Goal: Information Seeking & Learning: Learn about a topic

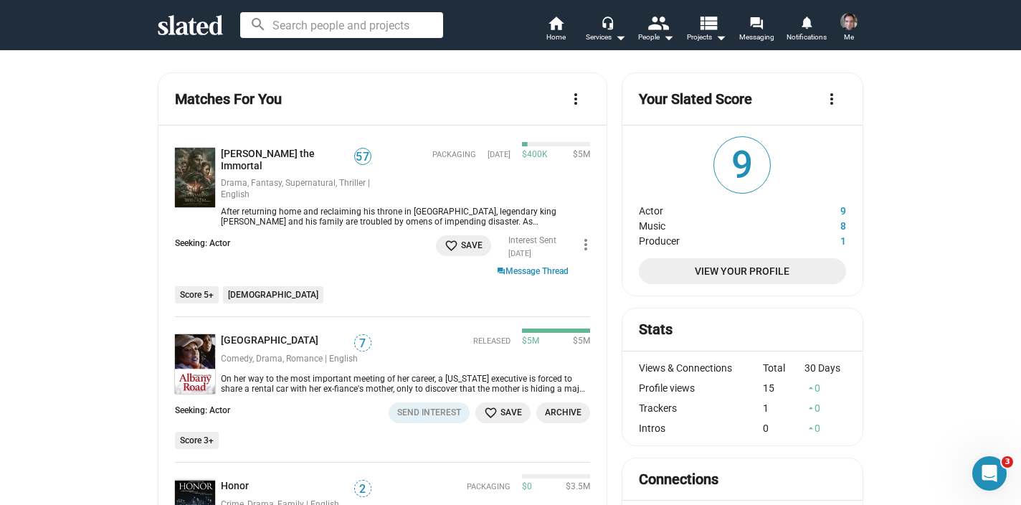
click at [735, 280] on span "View Your Profile" at bounding box center [742, 271] width 184 height 26
click at [175, 37] on div "search home Home headset_mic Services arrow_drop_down people People arrow_drop_…" at bounding box center [510, 24] width 734 height 37
click at [179, 16] on icon at bounding box center [190, 25] width 65 height 20
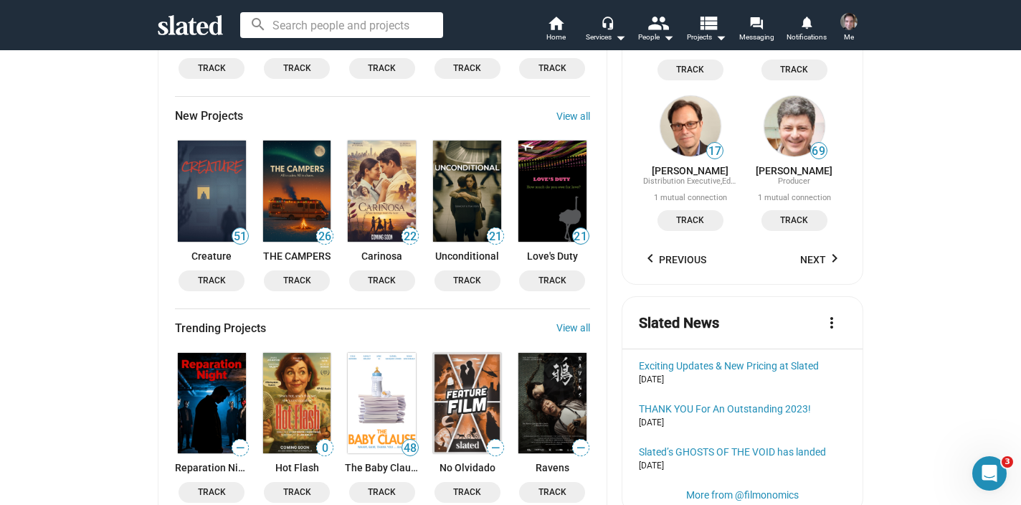
scroll to position [1230, 0]
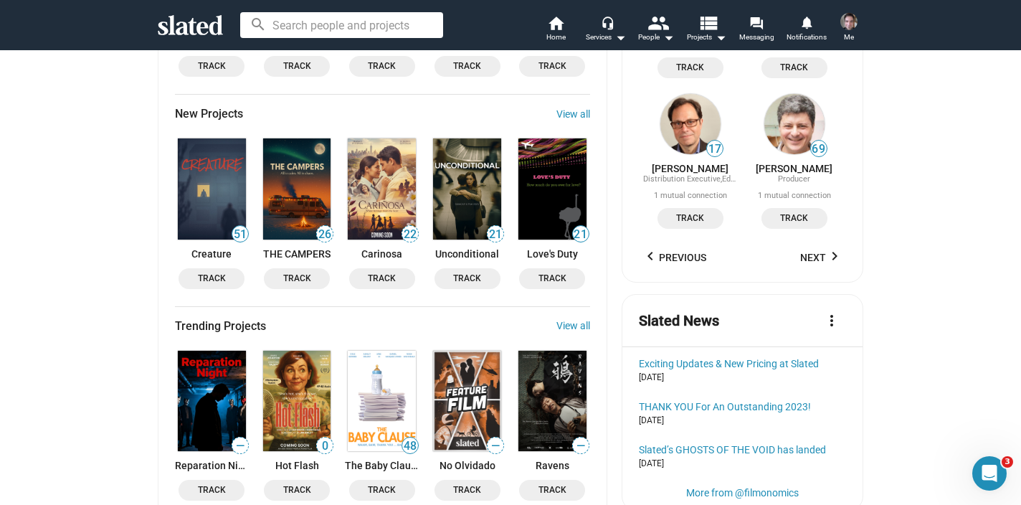
click at [300, 199] on img at bounding box center [297, 188] width 68 height 100
click at [300, 482] on span "Track" at bounding box center [296, 489] width 49 height 15
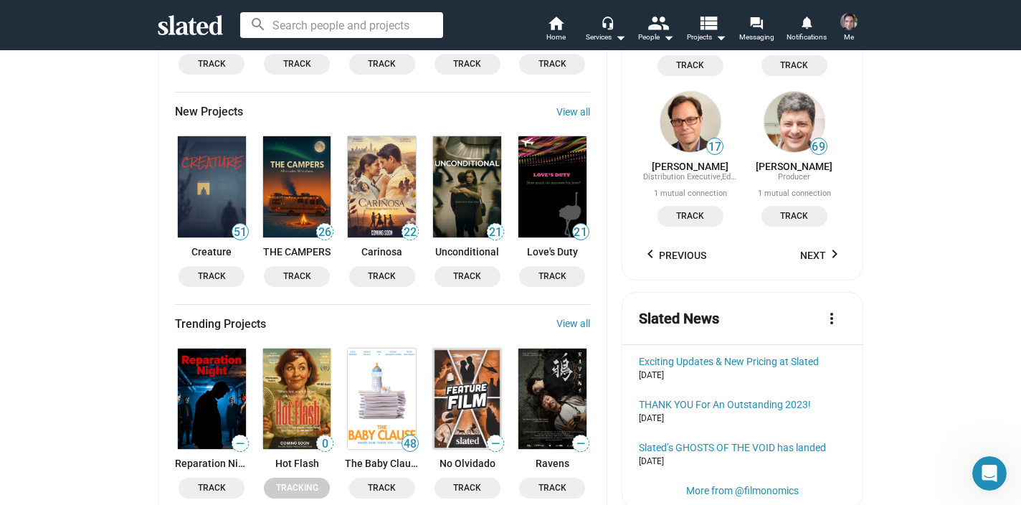
scroll to position [1150, 0]
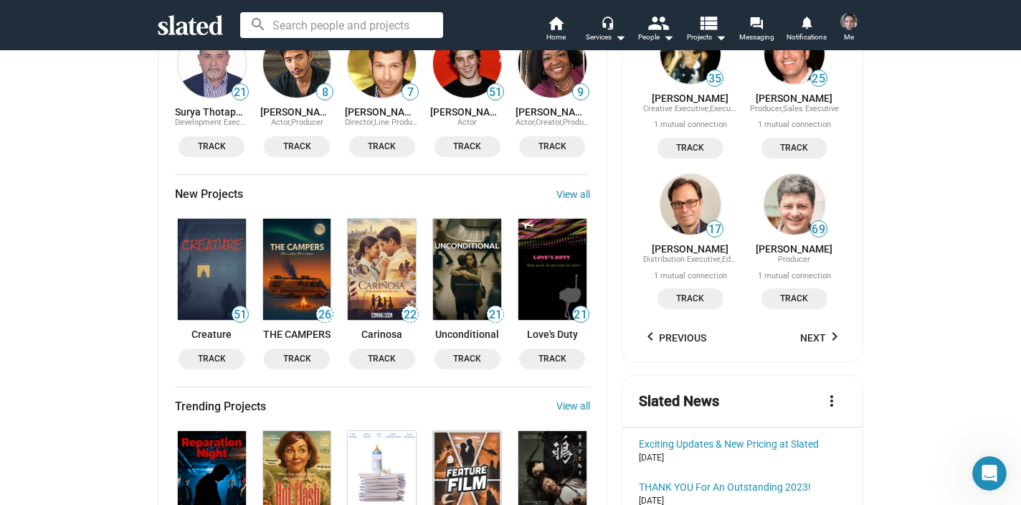
click at [464, 269] on img at bounding box center [467, 269] width 68 height 100
click at [305, 467] on img at bounding box center [297, 481] width 68 height 100
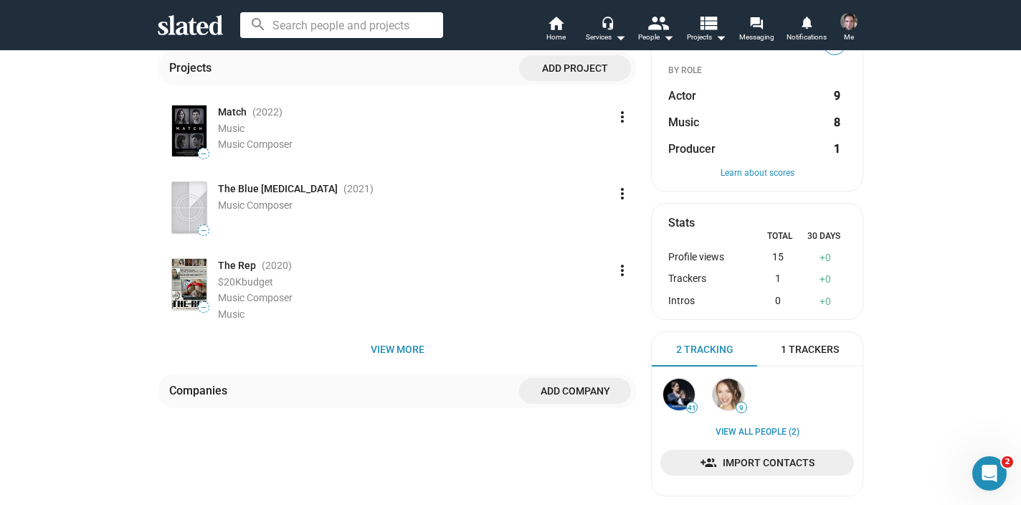
scroll to position [300, 0]
click at [230, 266] on span "The Rep" at bounding box center [237, 265] width 38 height 14
click at [364, 347] on span "View more" at bounding box center [397, 348] width 456 height 26
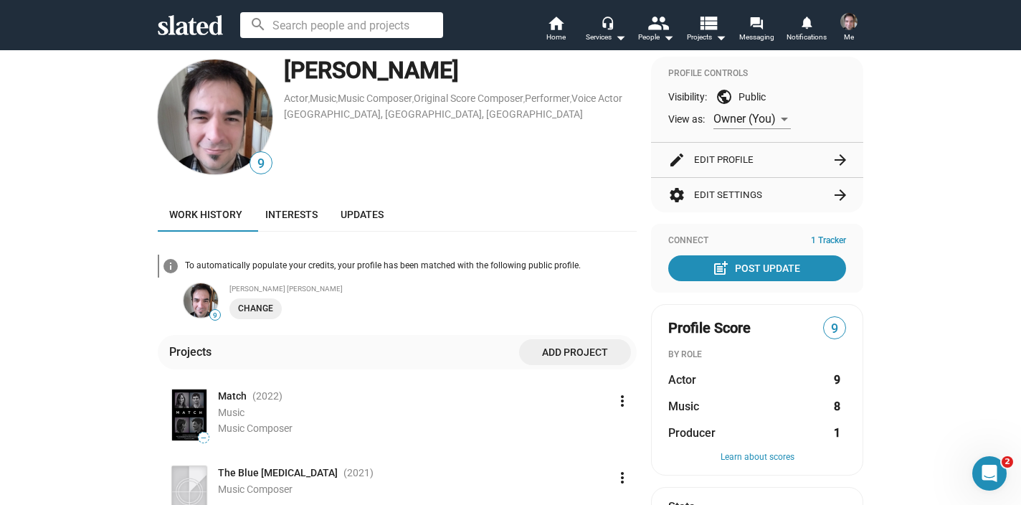
scroll to position [0, 0]
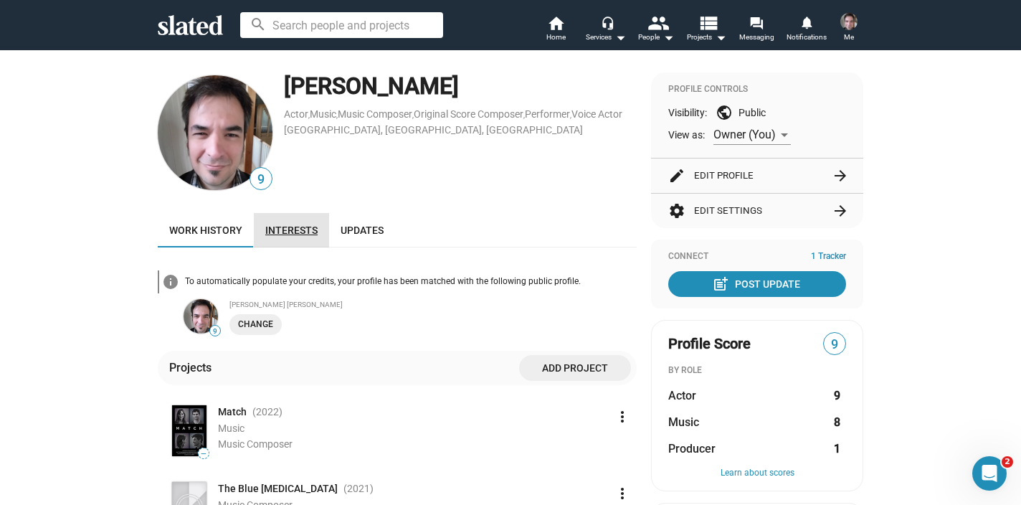
click at [286, 220] on link "Interests" at bounding box center [291, 230] width 75 height 34
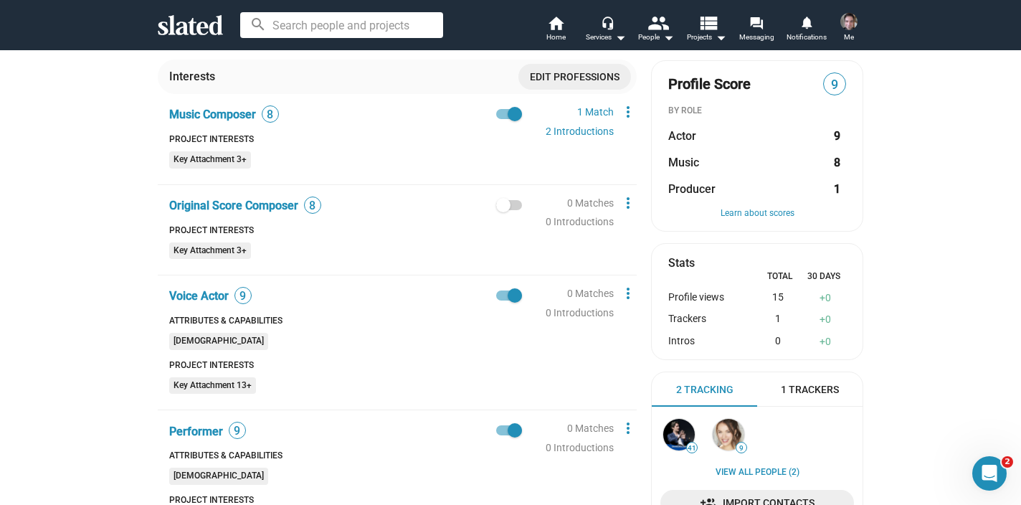
scroll to position [261, 0]
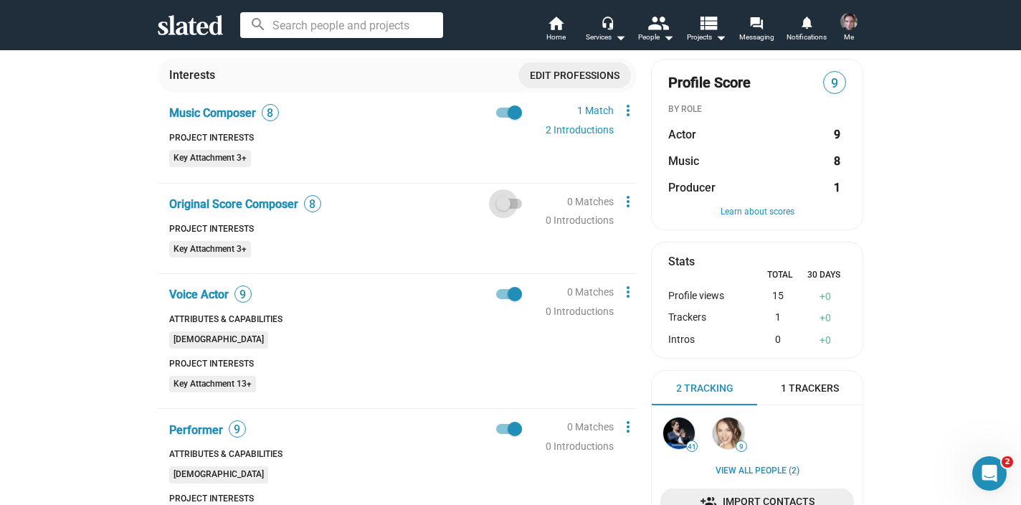
click at [515, 211] on label at bounding box center [509, 203] width 26 height 17
click at [503, 209] on input "checkbox" at bounding box center [503, 209] width 1 height 1
checkbox input "true"
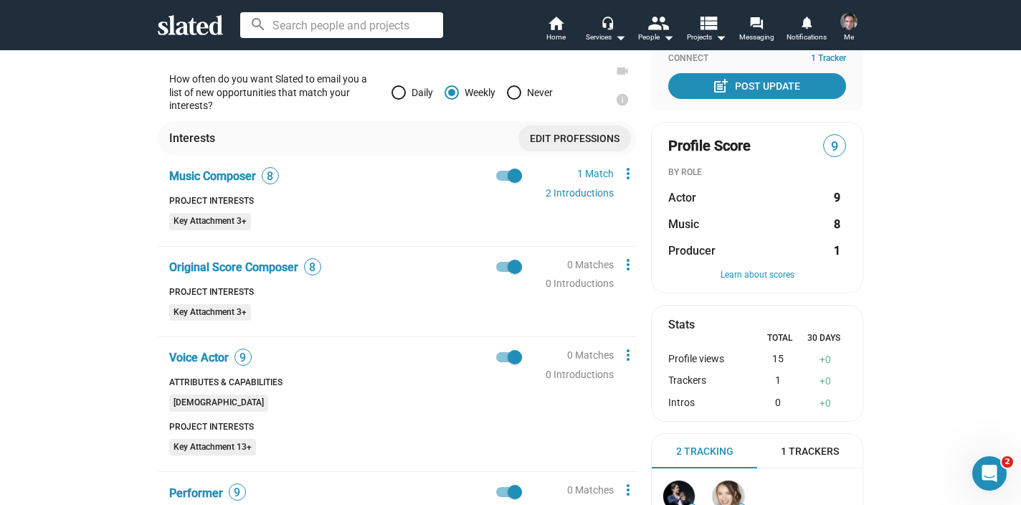
scroll to position [0, 0]
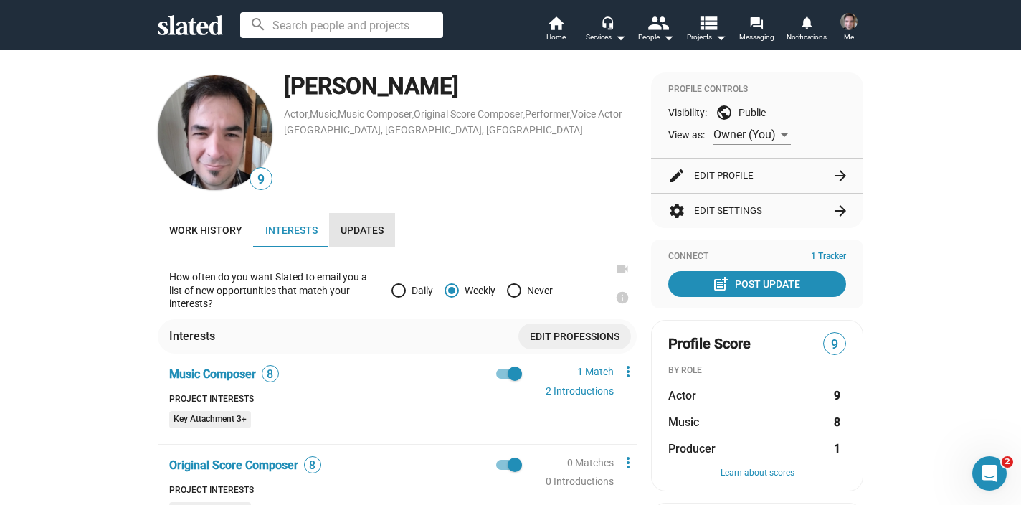
click at [378, 221] on link "Updates" at bounding box center [362, 230] width 66 height 34
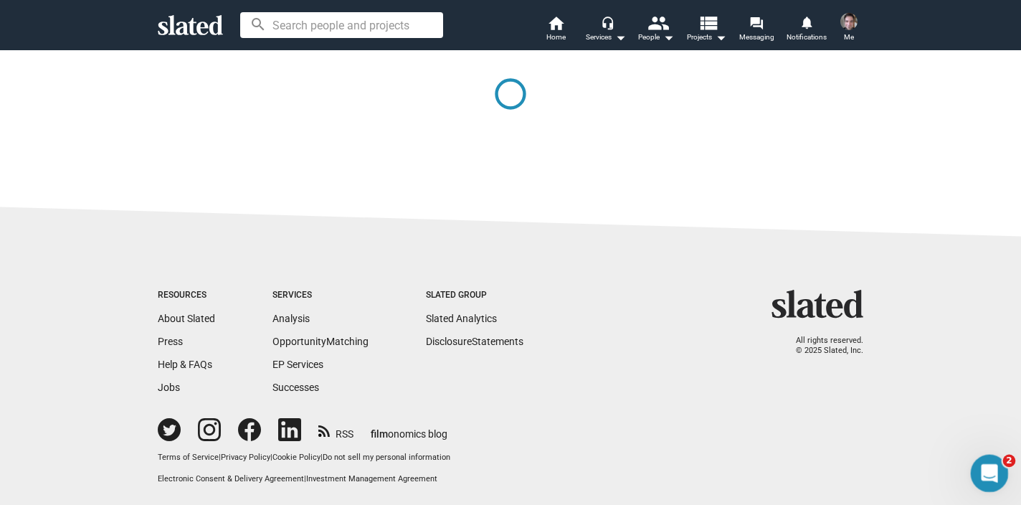
click at [1001, 477] on div "Open Intercom Messenger" at bounding box center [986, 470] width 47 height 47
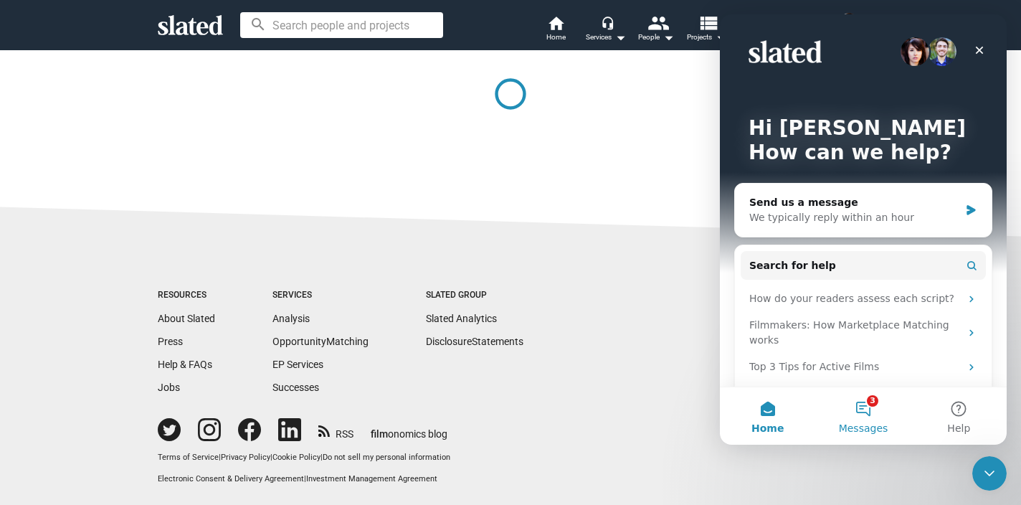
click at [882, 413] on button "3 Messages" at bounding box center [862, 415] width 95 height 57
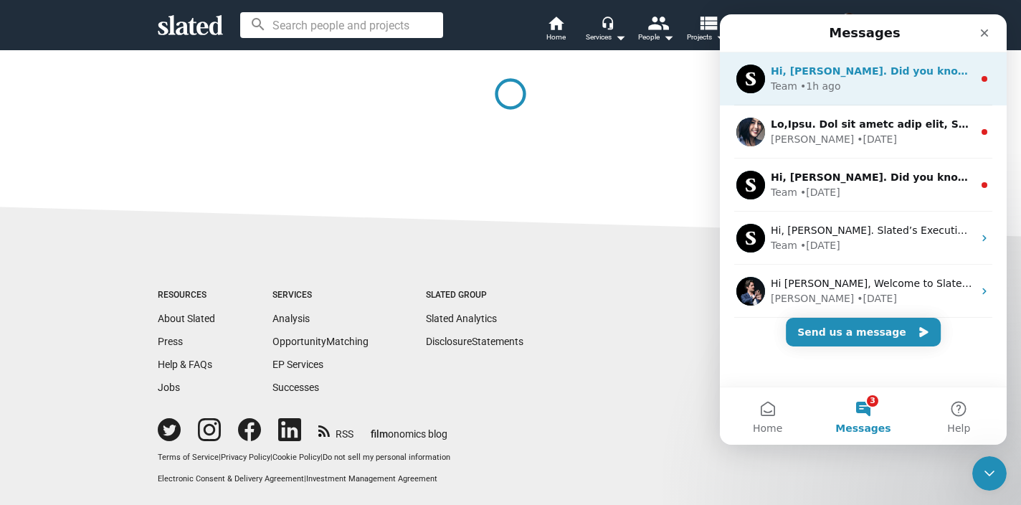
click at [887, 87] on div "Team • 1h ago" at bounding box center [872, 86] width 202 height 15
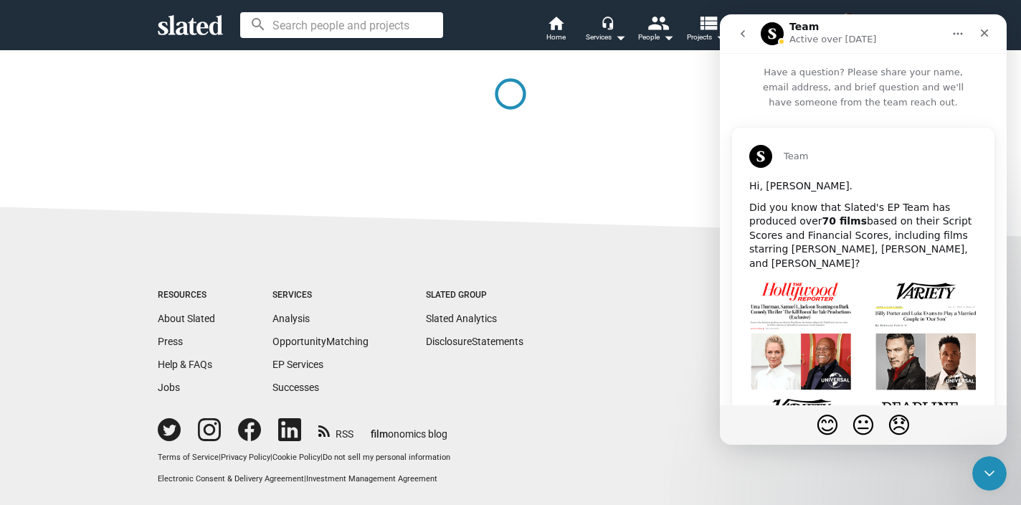
click at [743, 35] on icon "go back" at bounding box center [743, 33] width 4 height 7
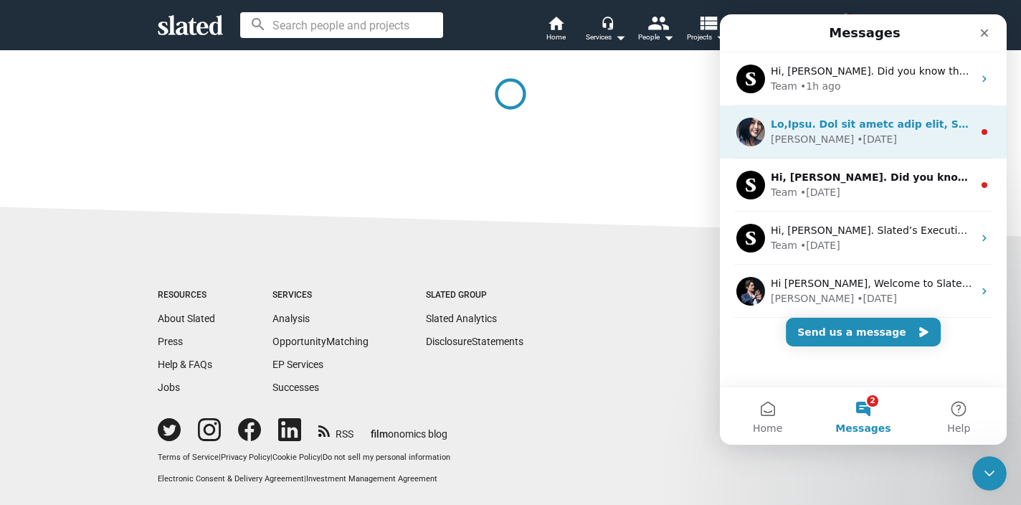
click at [857, 145] on div "Ann • 143w ago" at bounding box center [872, 139] width 202 height 15
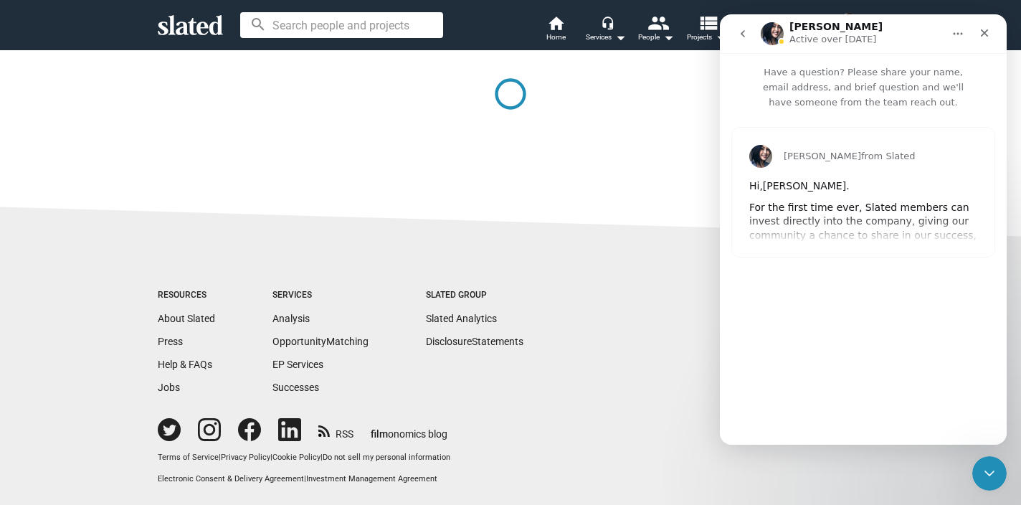
click at [746, 33] on icon "go back" at bounding box center [742, 33] width 11 height 11
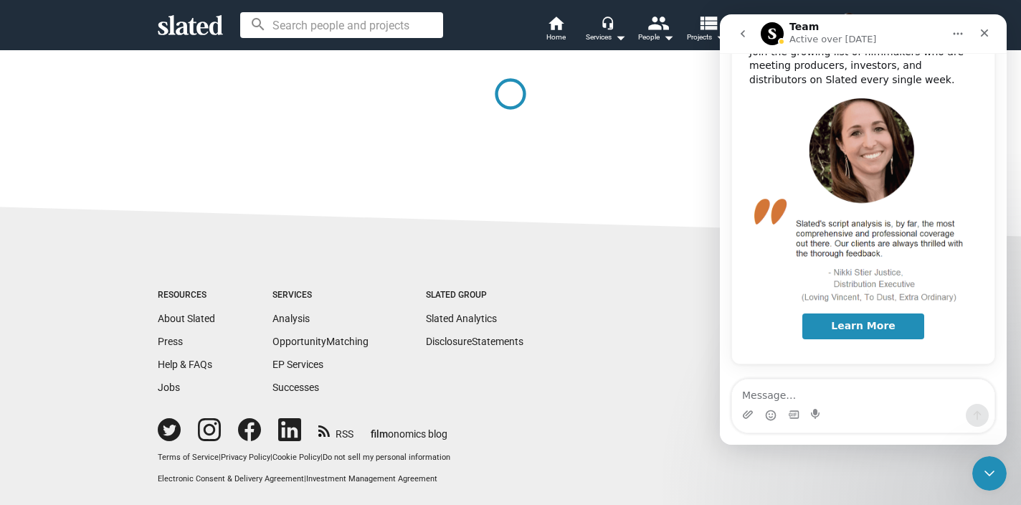
scroll to position [413, 0]
click at [743, 29] on icon "go back" at bounding box center [742, 33] width 11 height 11
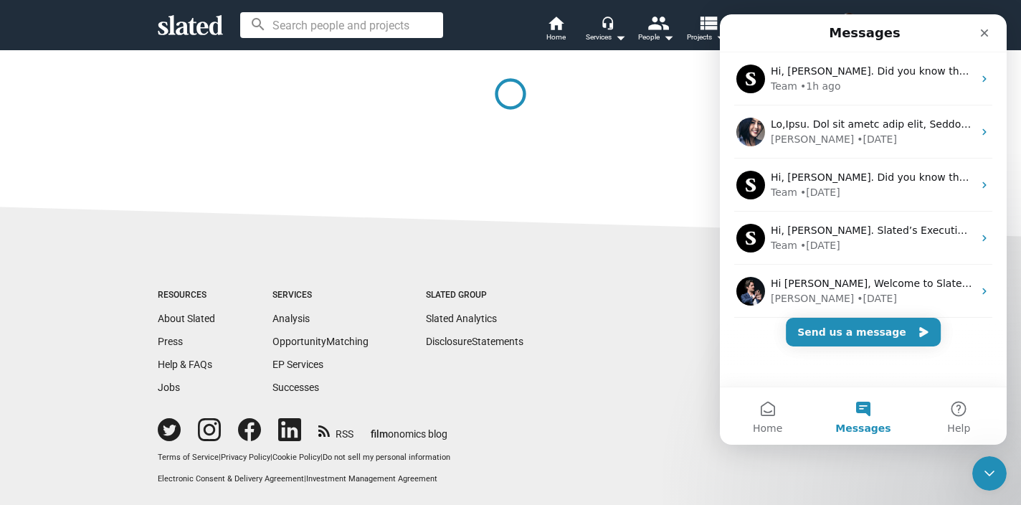
scroll to position [0, 0]
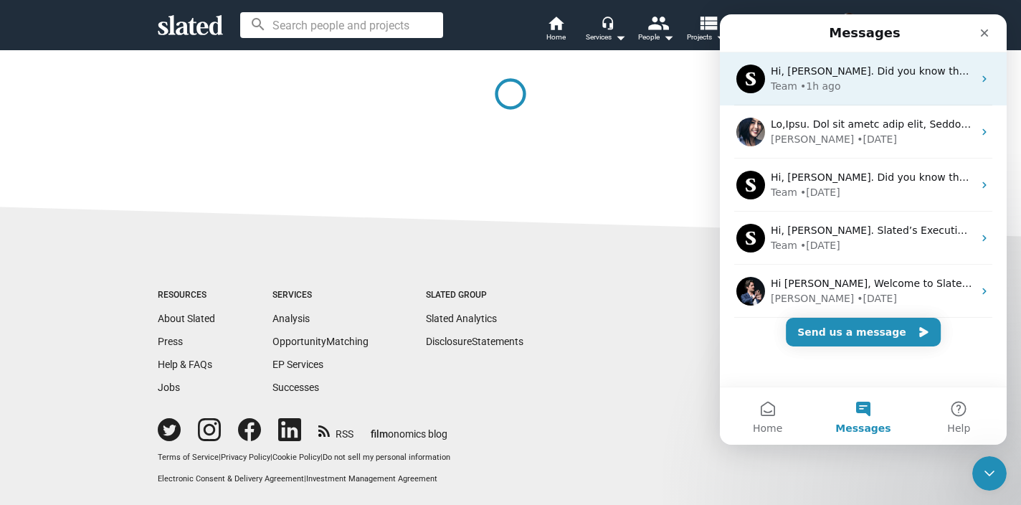
click at [983, 67] on div "Hi, Ryan. Did you know that Slated's EP Team has produced over 70 films based o…" at bounding box center [863, 78] width 287 height 53
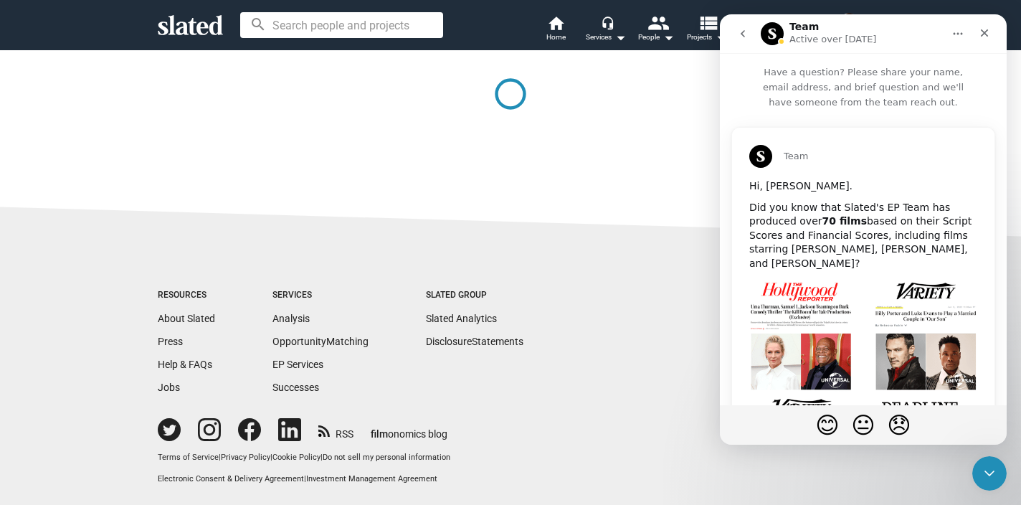
click at [966, 37] on button "Home" at bounding box center [957, 33] width 27 height 27
click at [981, 32] on icon "Close" at bounding box center [984, 32] width 11 height 11
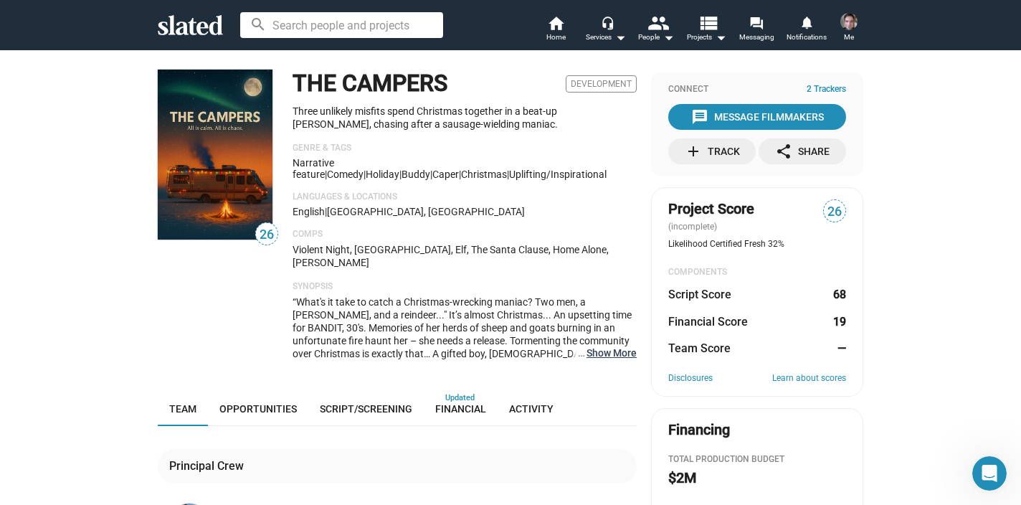
click at [614, 346] on button "… Show More" at bounding box center [611, 352] width 50 height 13
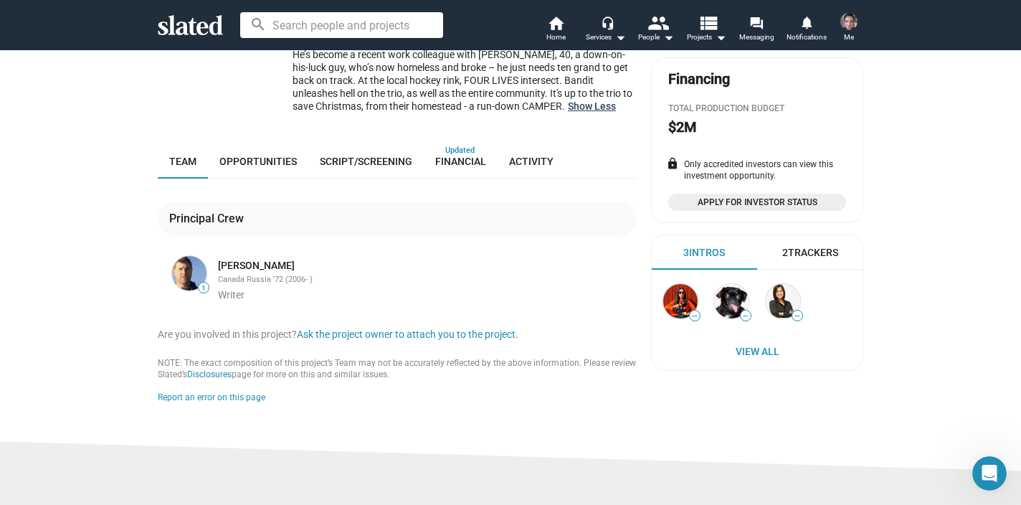
scroll to position [352, 0]
click at [245, 154] on span "Opportunities" at bounding box center [257, 159] width 77 height 11
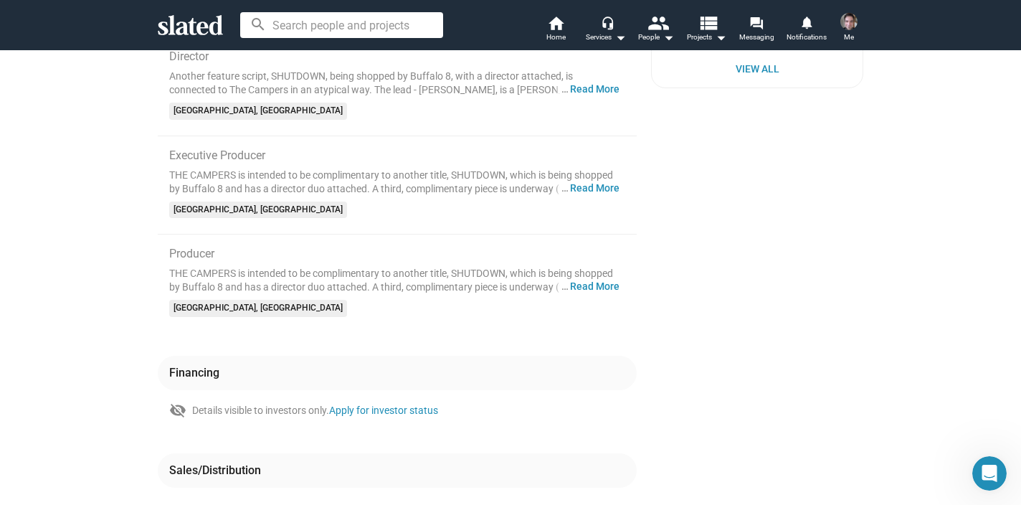
scroll to position [637, 0]
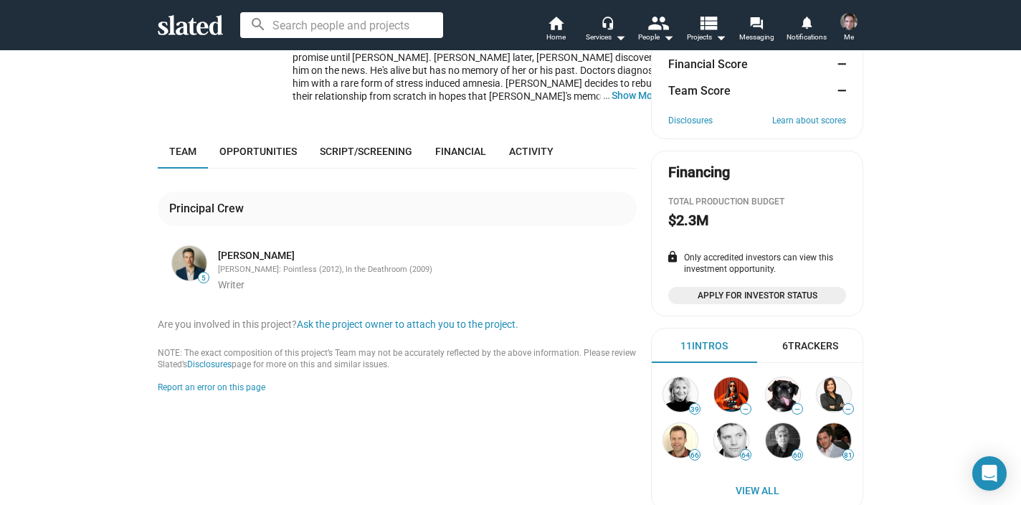
scroll to position [272, 0]
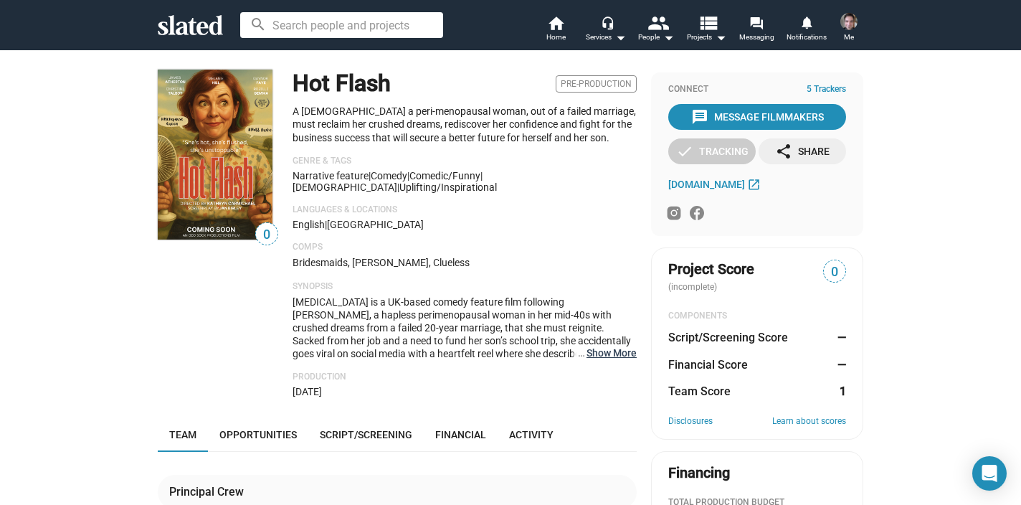
click at [606, 346] on button "… Show More" at bounding box center [611, 352] width 50 height 13
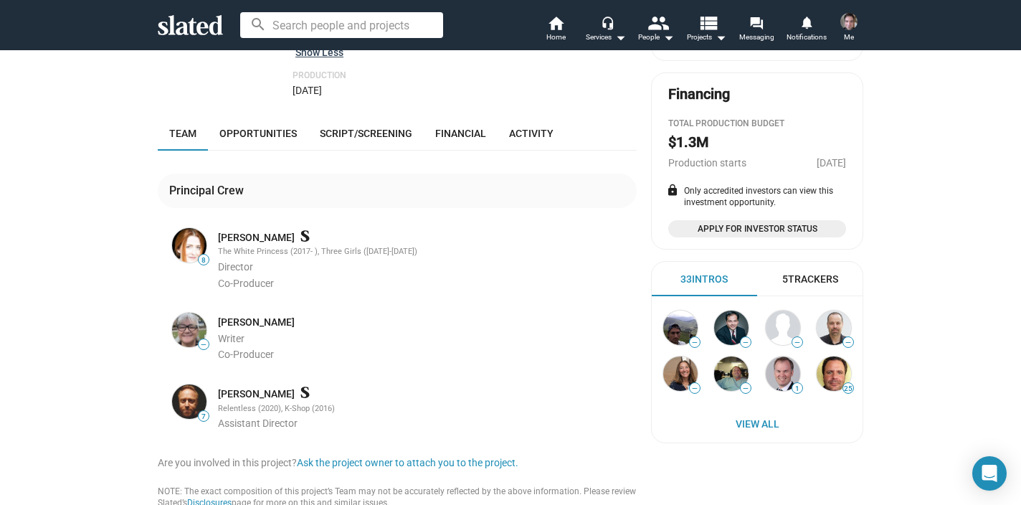
scroll to position [418, 0]
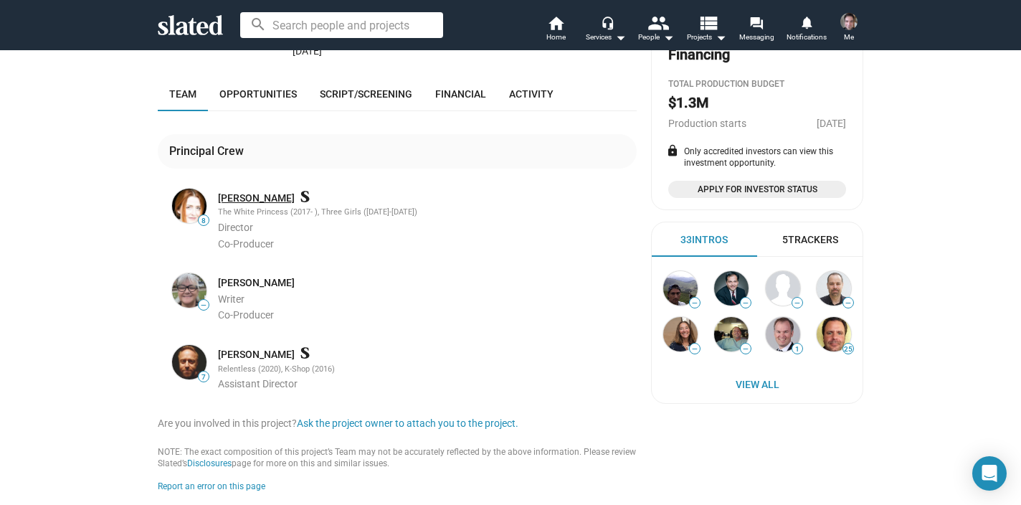
click at [261, 191] on link "[PERSON_NAME]" at bounding box center [256, 198] width 77 height 14
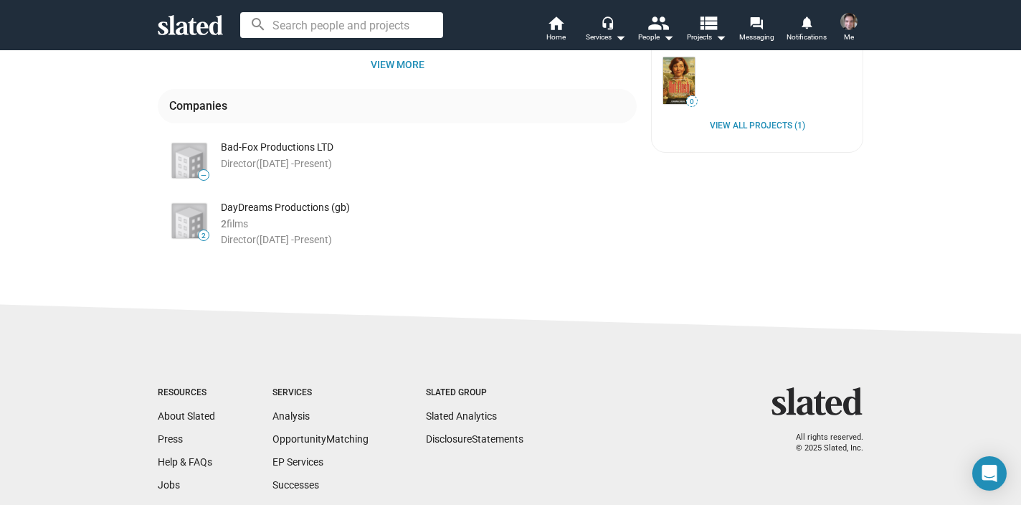
scroll to position [595, 0]
